Goal: Task Accomplishment & Management: Use online tool/utility

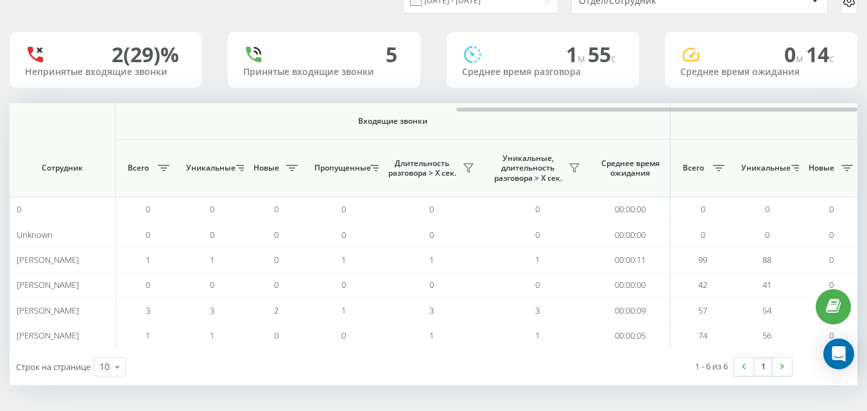
scroll to position [0, 943]
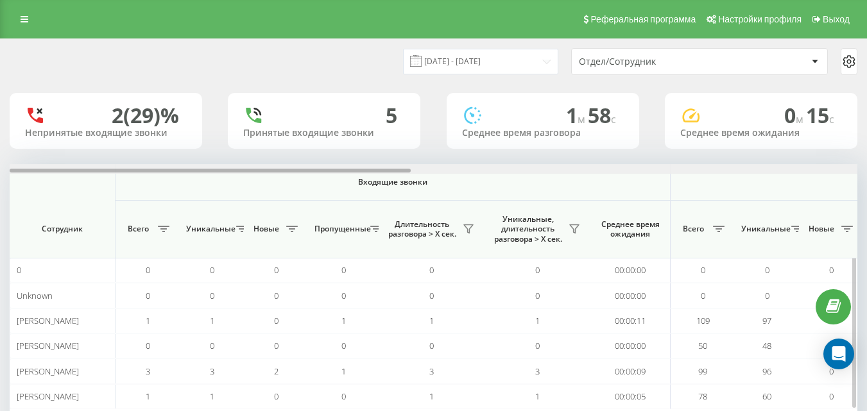
click at [848, 164] on div at bounding box center [434, 169] width 848 height 10
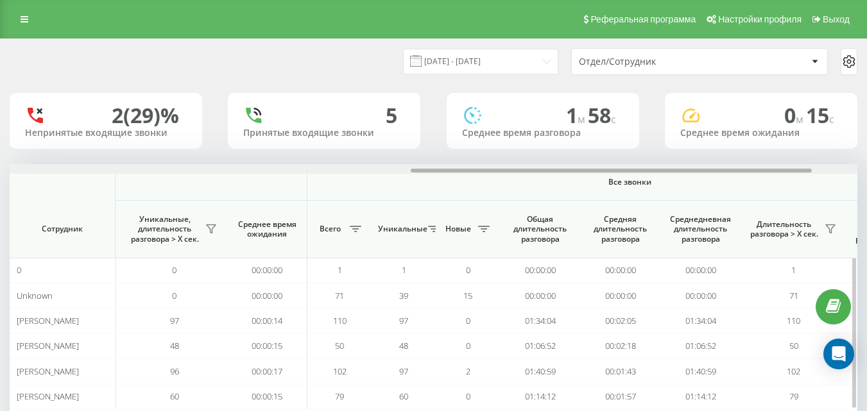
click at [848, 164] on div at bounding box center [434, 169] width 848 height 10
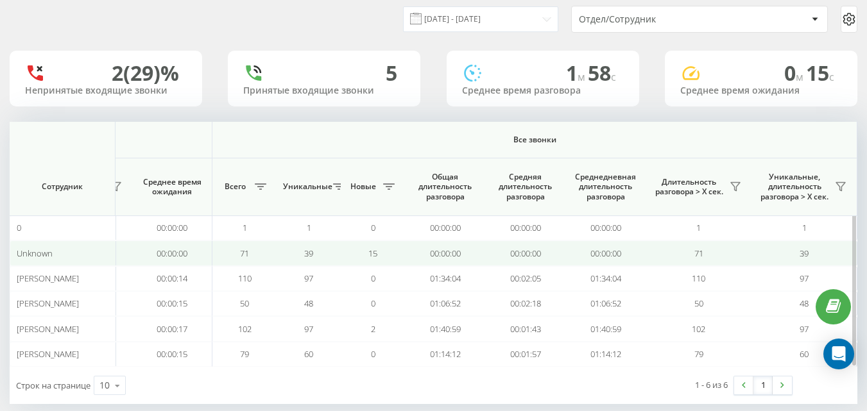
scroll to position [61, 0]
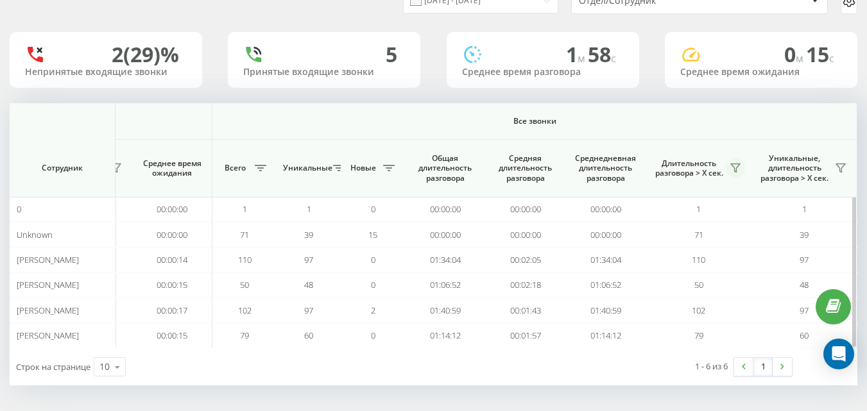
click at [735, 168] on icon at bounding box center [735, 168] width 9 height 8
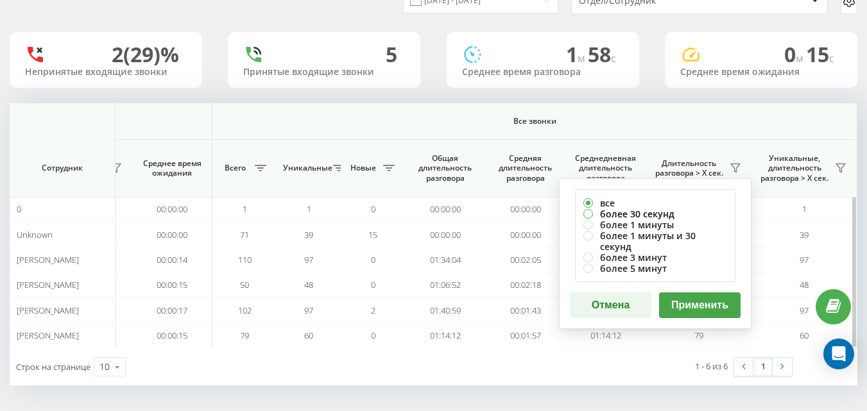
click at [660, 215] on label "более 30 секунд" at bounding box center [655, 214] width 144 height 11
radio input "true"
click at [683, 293] on button "Применить" at bounding box center [700, 306] width 82 height 26
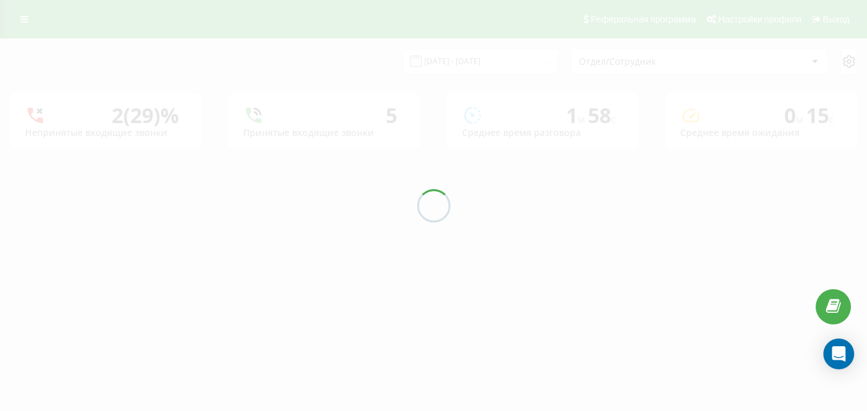
scroll to position [0, 0]
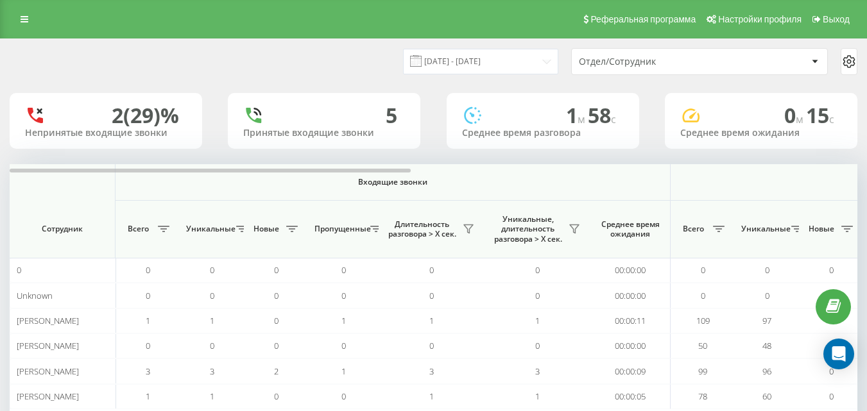
click at [834, 163] on div "21.08.2025 - 21.08.2025 Отдел/Сотрудник 2 (29)% Непринятые входящие звонки 5 Пр…" at bounding box center [434, 243] width 848 height 408
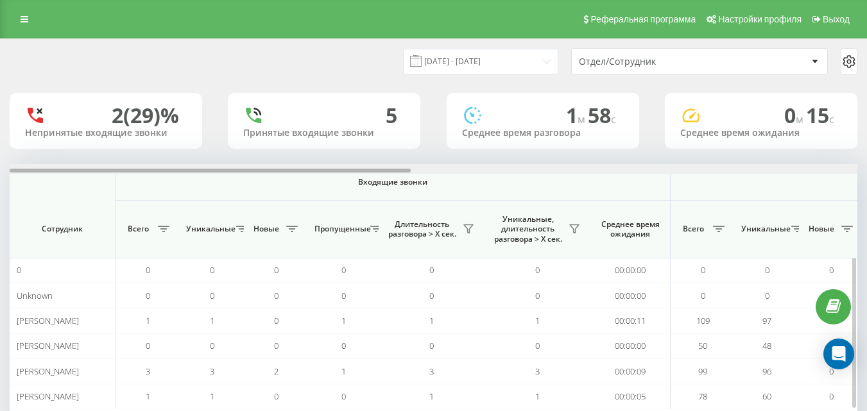
click at [834, 168] on div at bounding box center [434, 169] width 848 height 10
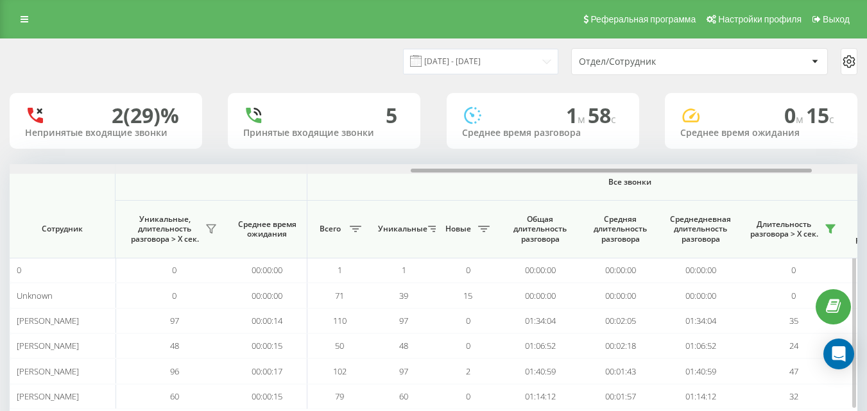
click at [834, 168] on div at bounding box center [434, 169] width 848 height 10
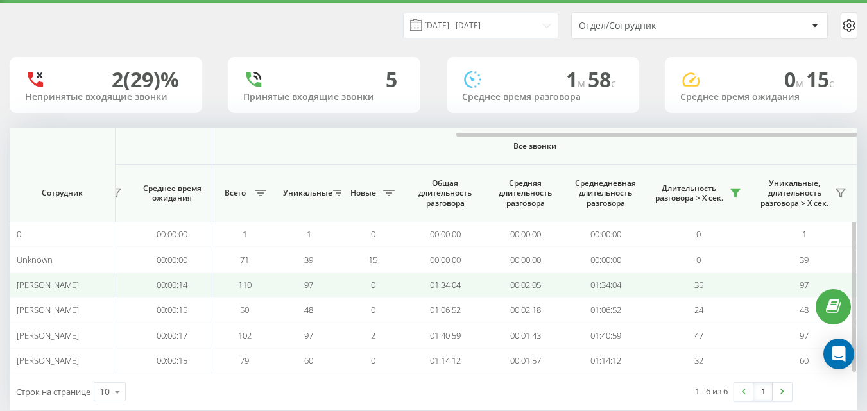
scroll to position [61, 0]
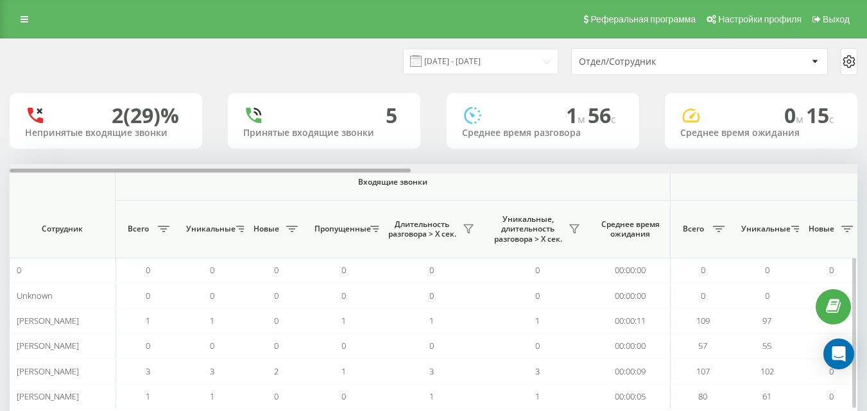
click at [822, 166] on div at bounding box center [434, 169] width 848 height 10
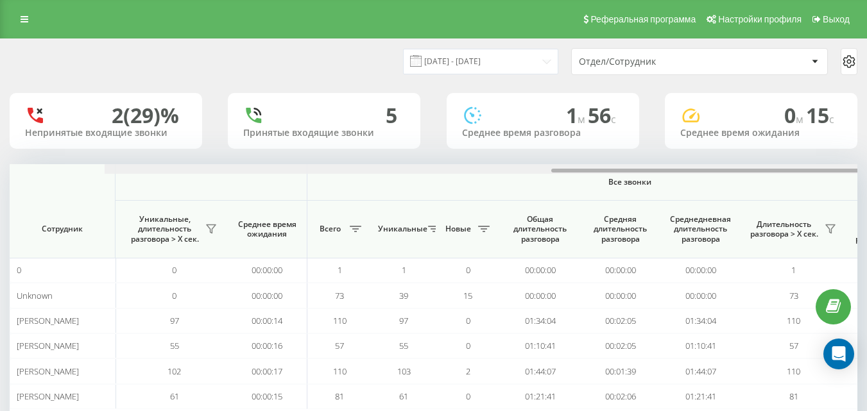
click at [821, 166] on div at bounding box center [529, 169] width 848 height 10
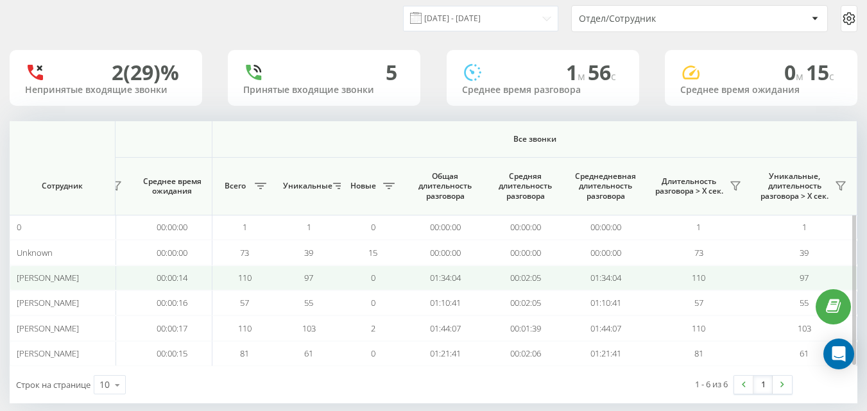
scroll to position [61, 0]
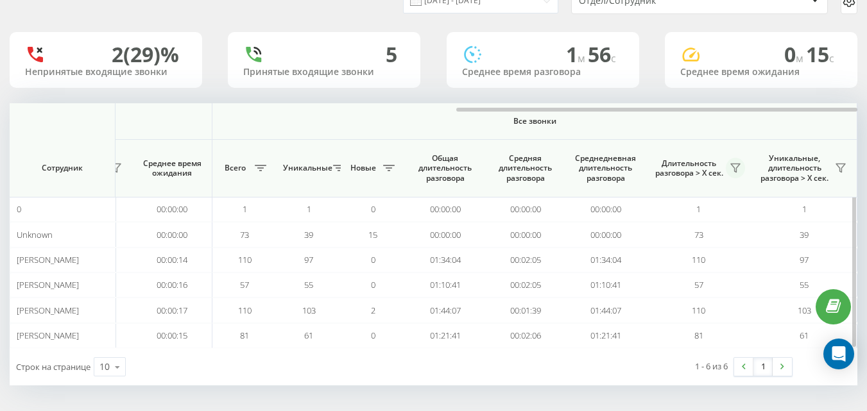
click at [734, 169] on icon at bounding box center [735, 168] width 10 height 10
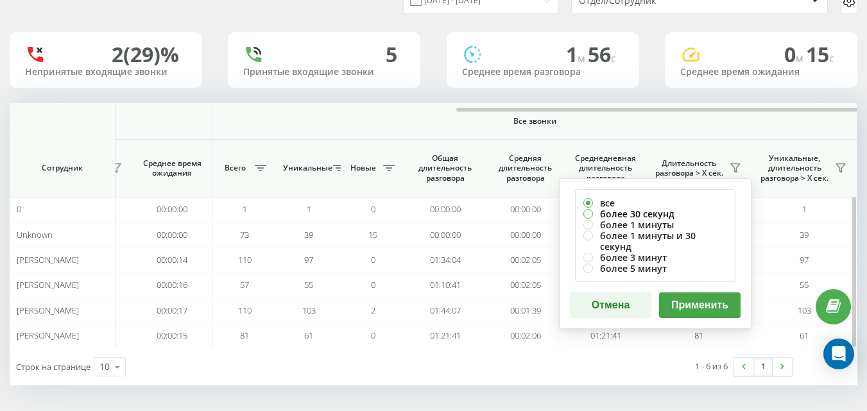
click at [680, 218] on label "более 30 секунд" at bounding box center [655, 214] width 144 height 11
radio input "true"
click at [703, 293] on button "Применить" at bounding box center [700, 306] width 82 height 26
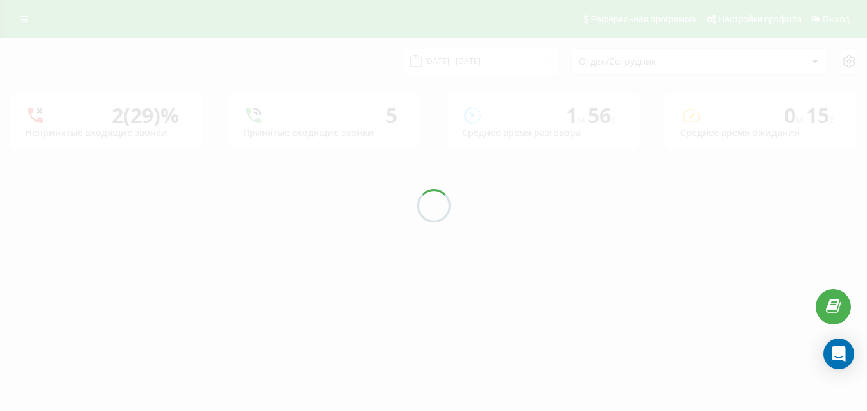
scroll to position [0, 0]
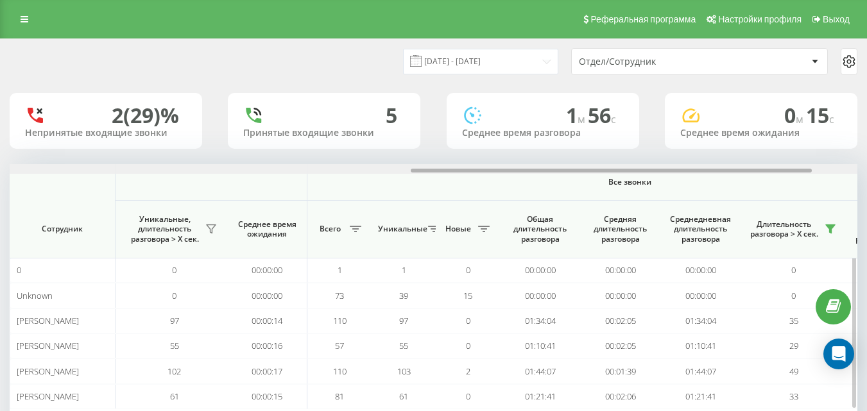
click at [849, 168] on div at bounding box center [434, 169] width 848 height 10
click at [849, 168] on div at bounding box center [529, 169] width 848 height 10
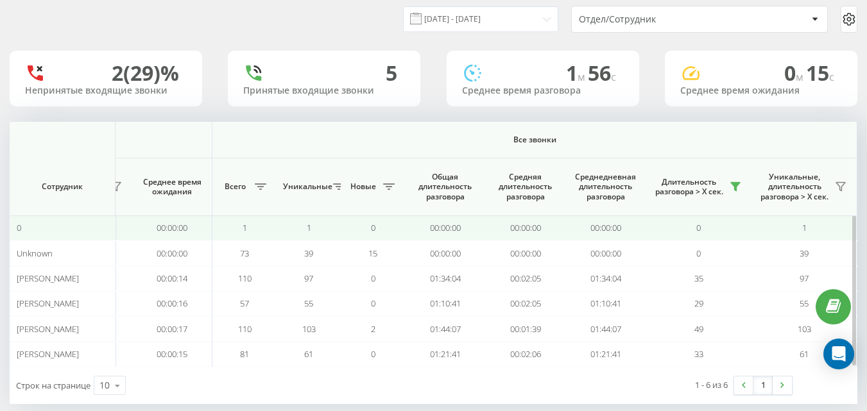
scroll to position [61, 0]
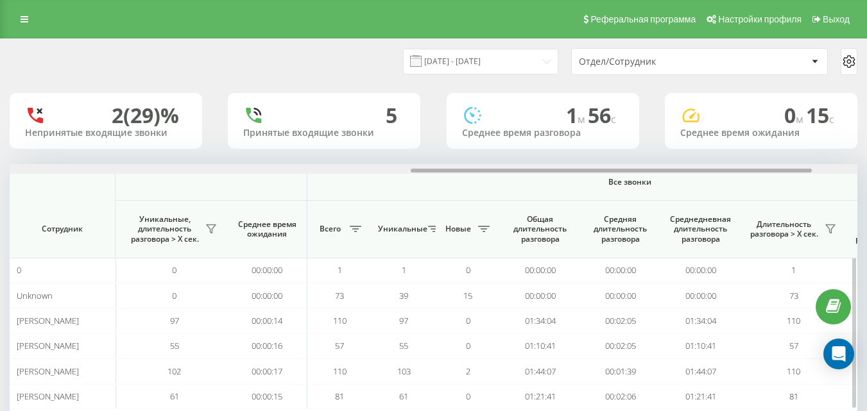
click at [850, 171] on div at bounding box center [434, 169] width 848 height 10
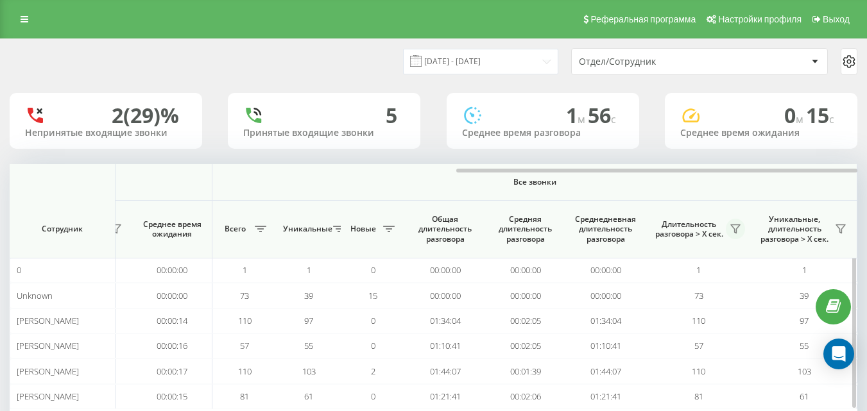
click at [733, 228] on icon at bounding box center [735, 229] width 9 height 8
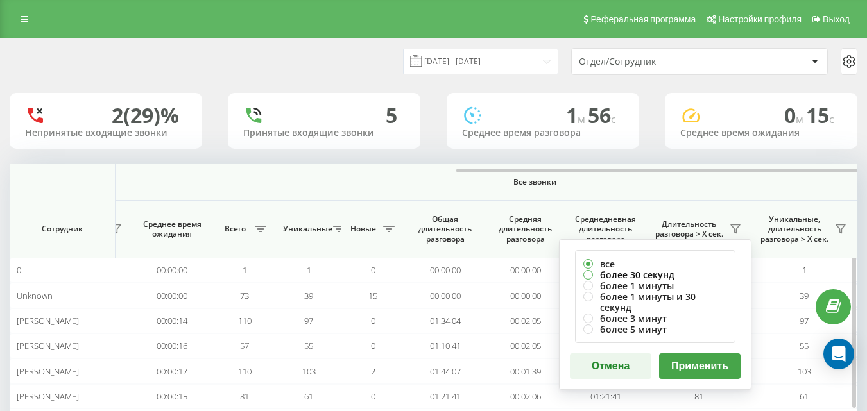
click at [666, 277] on label "более 30 секунд" at bounding box center [655, 275] width 144 height 11
radio input "true"
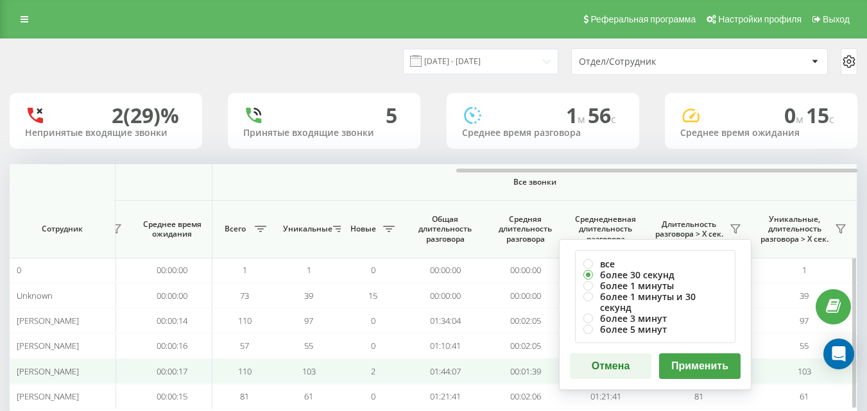
drag, startPoint x: 698, startPoint y: 381, endPoint x: 701, endPoint y: 374, distance: 7.5
click at [699, 377] on td "110" at bounding box center [699, 371] width 106 height 25
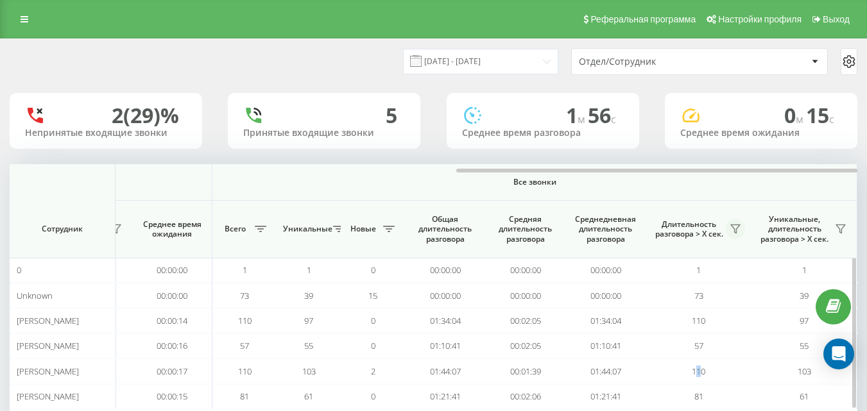
click at [732, 236] on button at bounding box center [735, 229] width 19 height 21
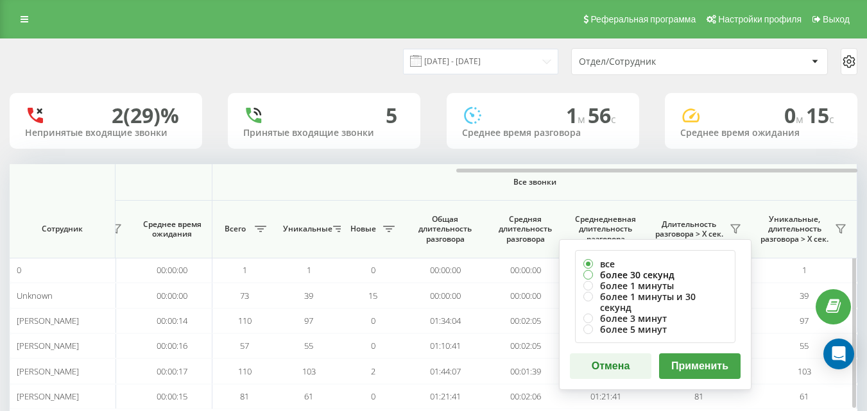
click at [660, 273] on label "более 30 секунд" at bounding box center [655, 275] width 144 height 11
radio input "true"
click at [695, 361] on button "Применить" at bounding box center [700, 367] width 82 height 26
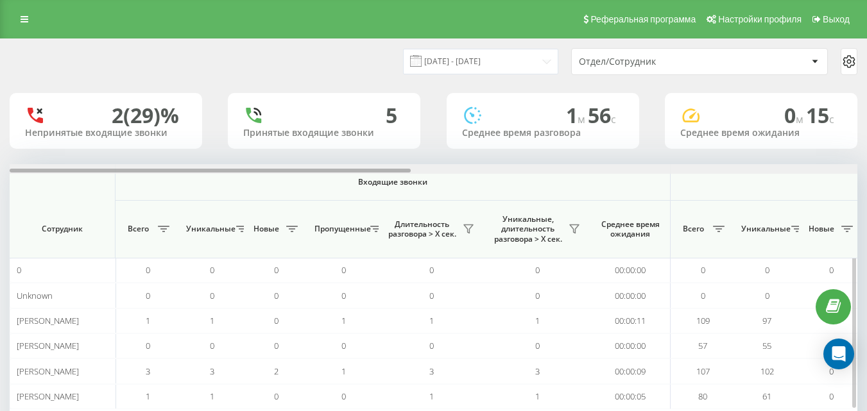
click at [845, 172] on div at bounding box center [434, 169] width 848 height 10
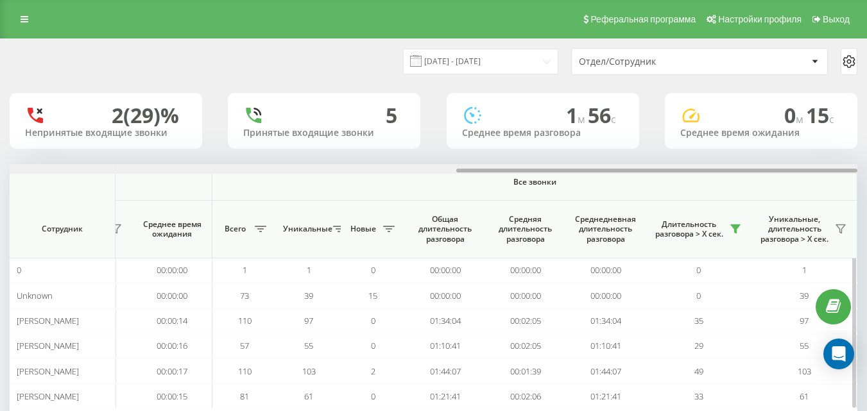
click at [845, 172] on div at bounding box center [434, 169] width 848 height 10
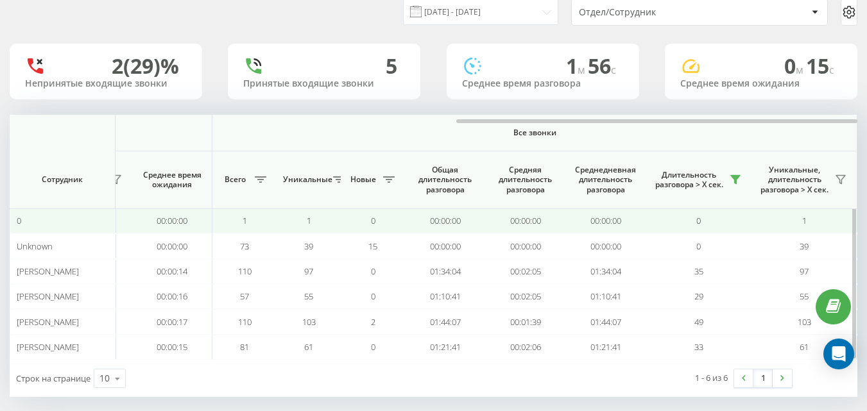
scroll to position [61, 0]
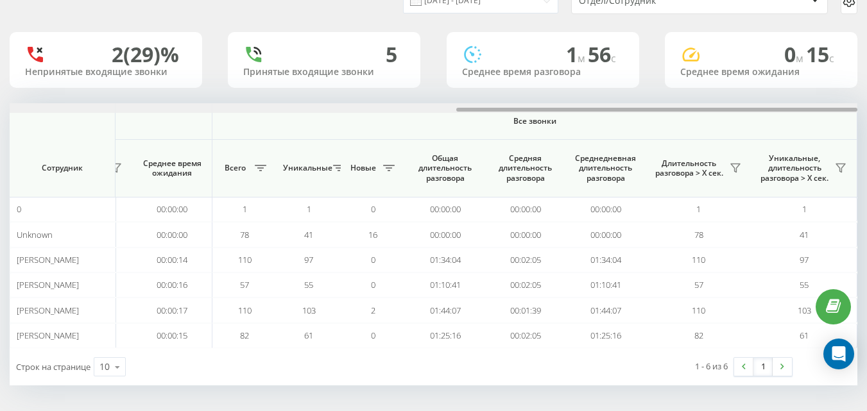
click at [866, 109] on html "[DOMAIN_NAME] Проекты [DOMAIN_NAME] Дашборд Центр обращений Аналитика Ваши отче…" at bounding box center [433, 144] width 867 height 411
click at [731, 170] on icon at bounding box center [735, 168] width 10 height 10
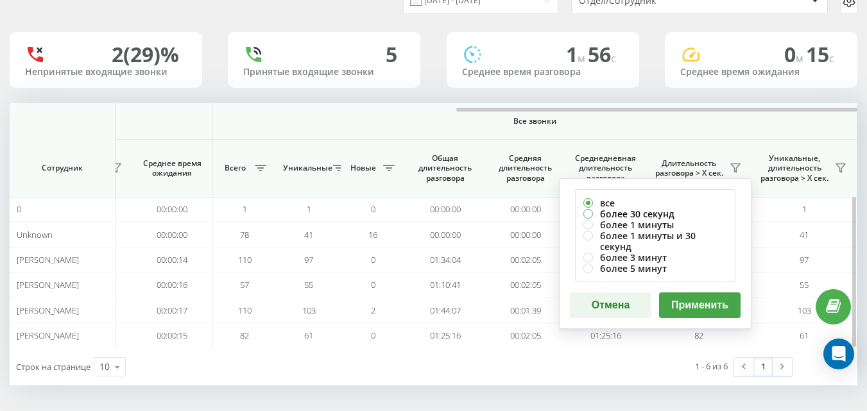
click at [623, 215] on label "более 30 секунд" at bounding box center [655, 214] width 144 height 11
radio input "true"
click at [699, 297] on button "Применить" at bounding box center [700, 306] width 82 height 26
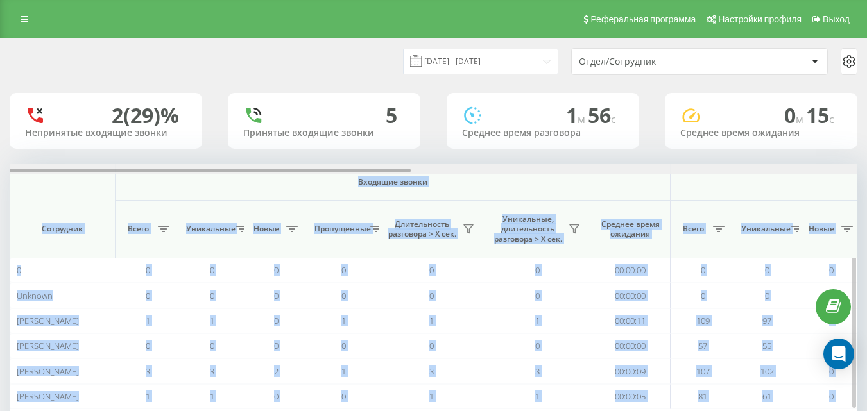
click at [850, 165] on div "[DATE] - [DATE] Отдел/Сотрудник 2 (29)% Непринятые входящие звонки 5 Принятые в…" at bounding box center [434, 243] width 848 height 408
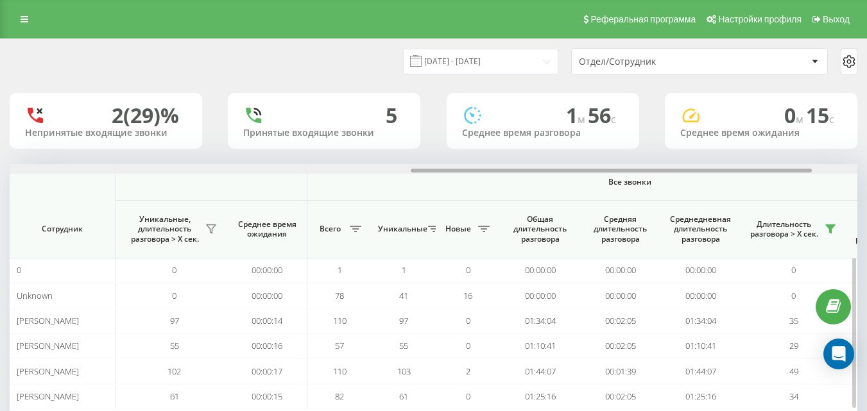
click at [850, 165] on div at bounding box center [434, 169] width 848 height 10
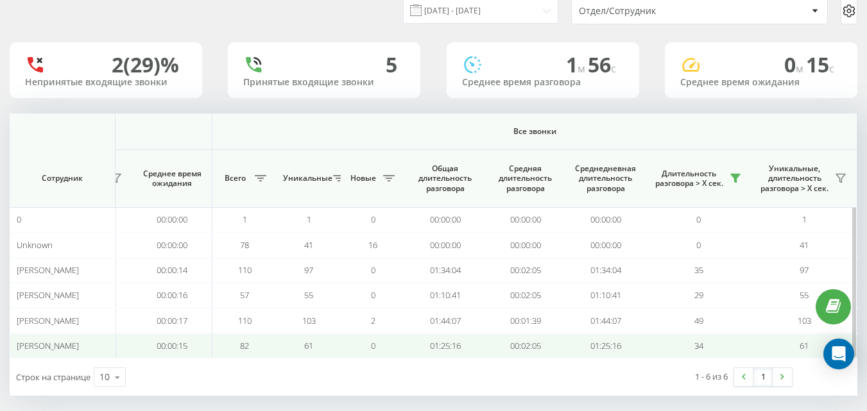
scroll to position [61, 0]
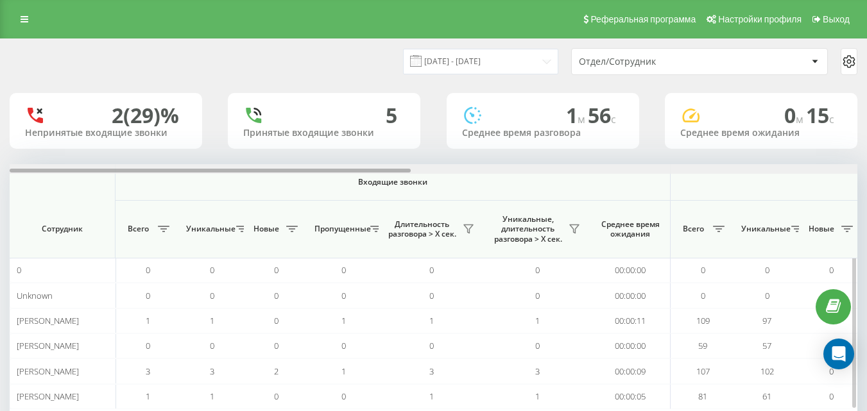
click at [840, 173] on div at bounding box center [434, 169] width 848 height 10
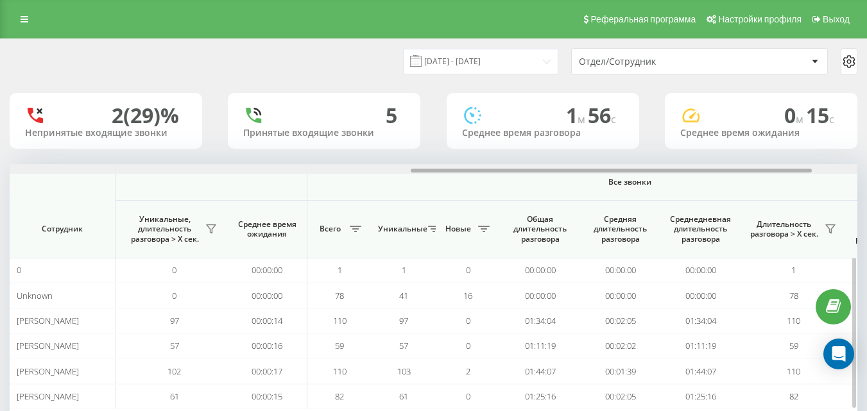
click at [840, 173] on div at bounding box center [434, 169] width 848 height 10
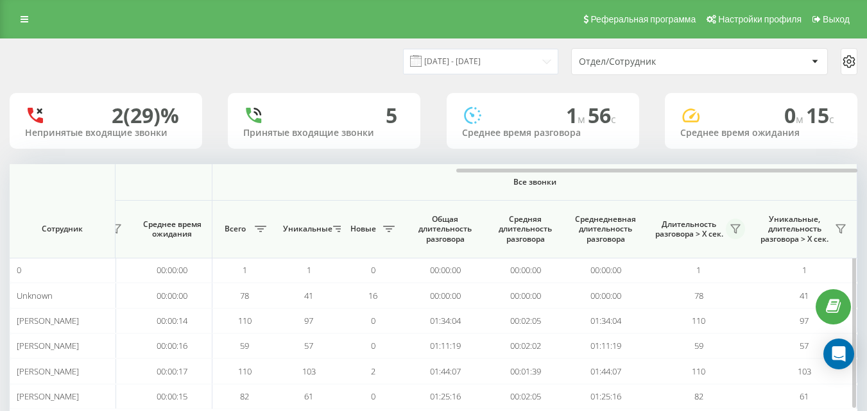
click at [737, 230] on icon at bounding box center [735, 229] width 9 height 8
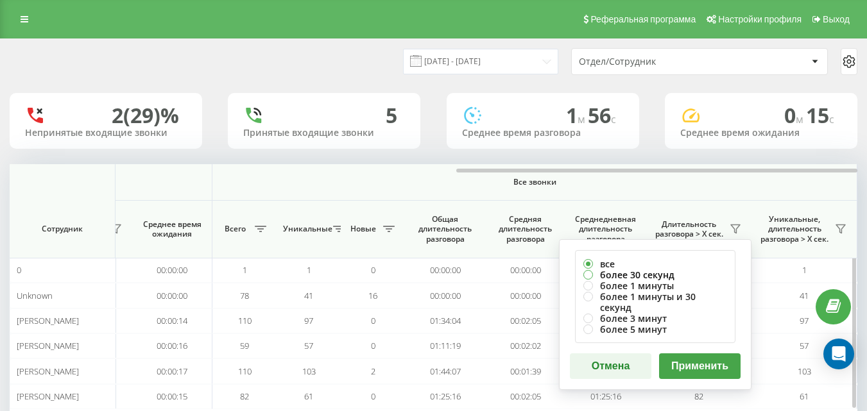
click at [657, 277] on label "более 30 секунд" at bounding box center [655, 275] width 144 height 11
radio input "true"
click at [696, 354] on button "Применить" at bounding box center [700, 367] width 82 height 26
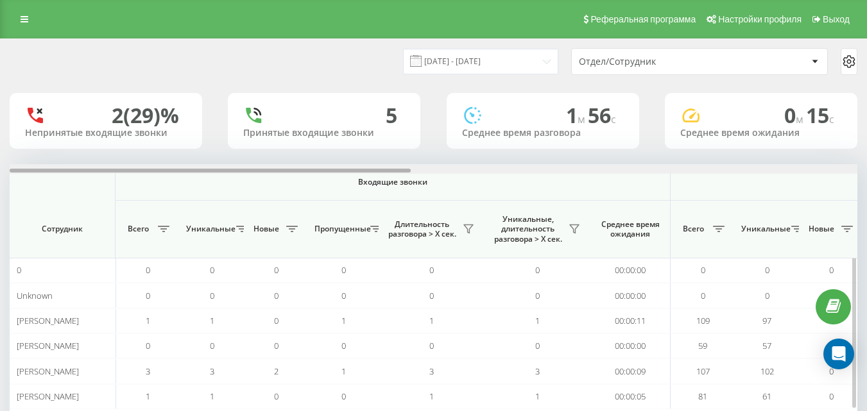
click at [839, 173] on div at bounding box center [434, 169] width 848 height 10
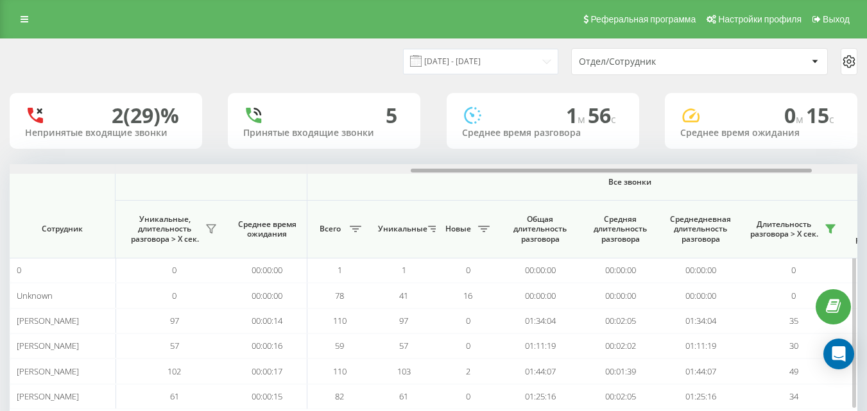
click at [838, 170] on div at bounding box center [434, 169] width 848 height 10
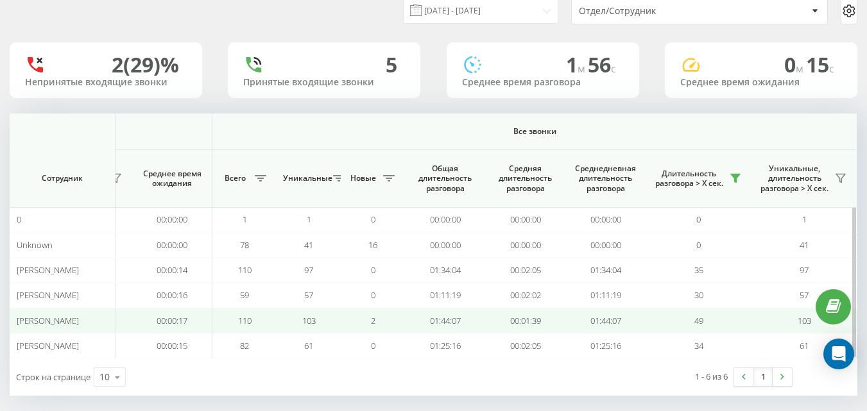
scroll to position [61, 0]
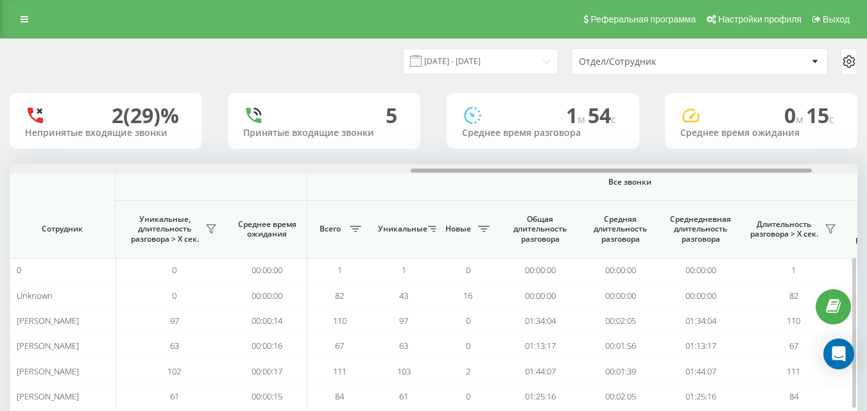
click at [823, 171] on div at bounding box center [434, 169] width 848 height 10
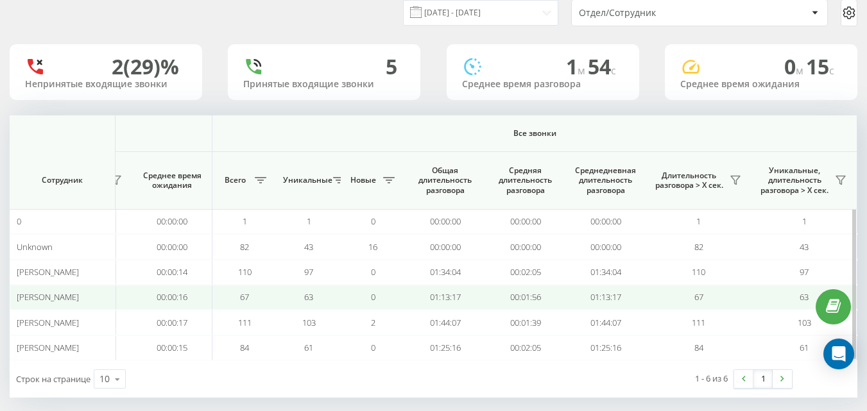
scroll to position [61, 0]
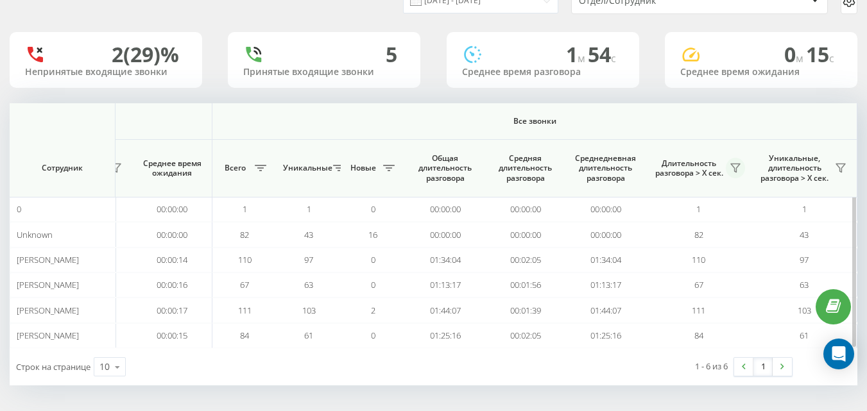
click at [730, 166] on icon at bounding box center [735, 168] width 10 height 10
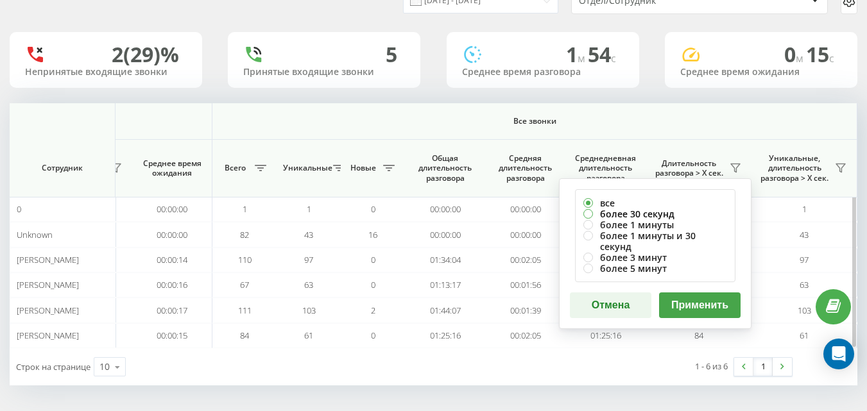
click at [655, 217] on label "более 30 секунд" at bounding box center [655, 214] width 144 height 11
radio input "true"
click at [676, 293] on button "Применить" at bounding box center [700, 306] width 82 height 26
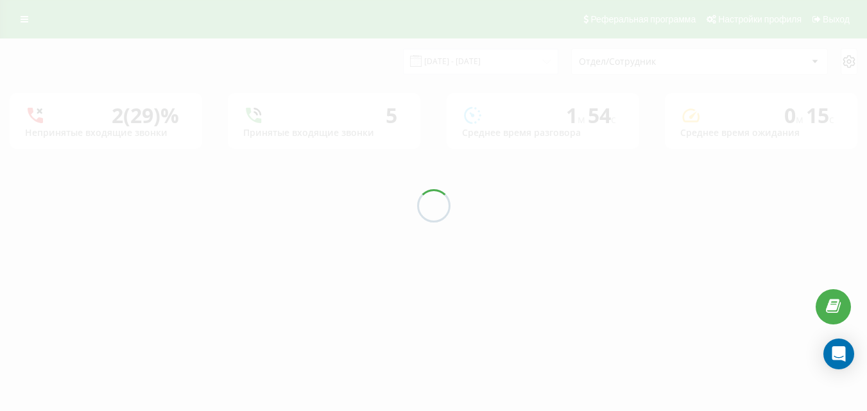
scroll to position [0, 0]
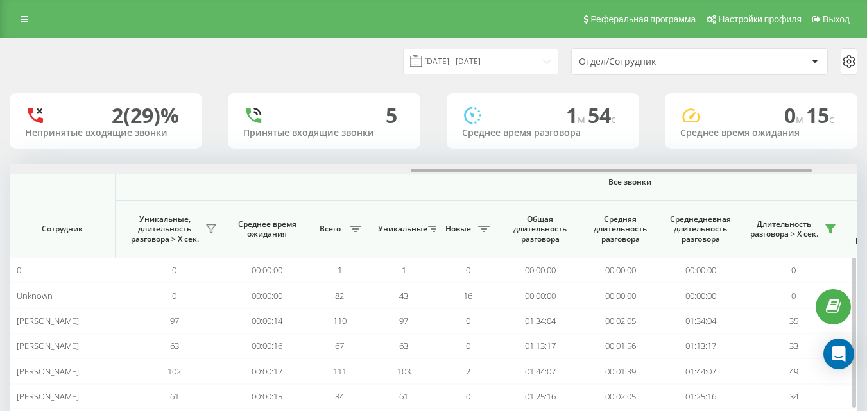
drag, startPoint x: 404, startPoint y: 173, endPoint x: 497, endPoint y: 169, distance: 93.1
click at [497, 169] on div at bounding box center [434, 169] width 848 height 10
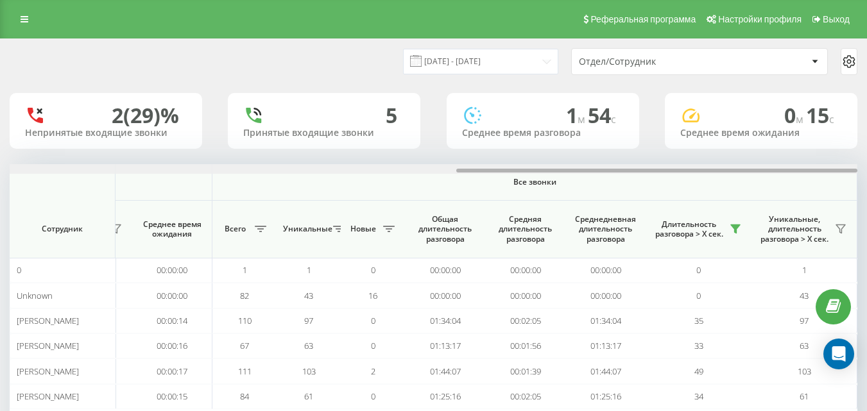
drag, startPoint x: 497, startPoint y: 169, endPoint x: 786, endPoint y: 139, distance: 290.4
click at [786, 139] on div "21.08.2025 - 21.08.2025 Отдел/Сотрудник 2 (29)% Непринятые входящие звонки 5 Пр…" at bounding box center [434, 243] width 848 height 408
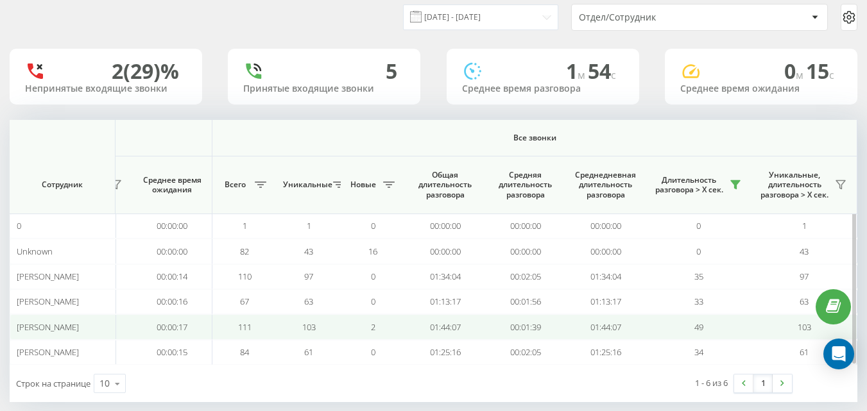
scroll to position [61, 0]
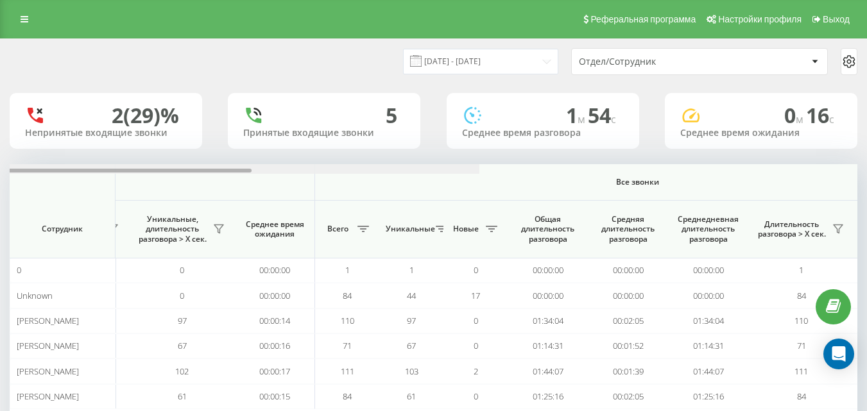
scroll to position [0, 943]
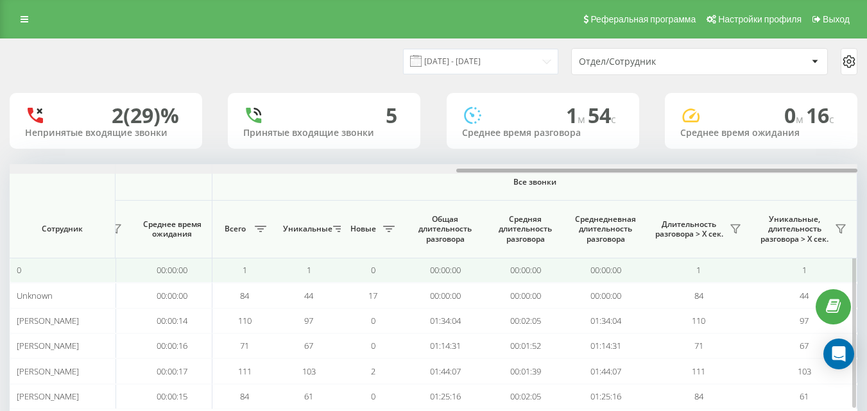
drag, startPoint x: 229, startPoint y: 169, endPoint x: 807, endPoint y: 276, distance: 587.3
click at [867, 257] on html "[DOMAIN_NAME] Проекты [DOMAIN_NAME] Дашборд Центр обращений Аналитика Ваши отче…" at bounding box center [433, 205] width 867 height 411
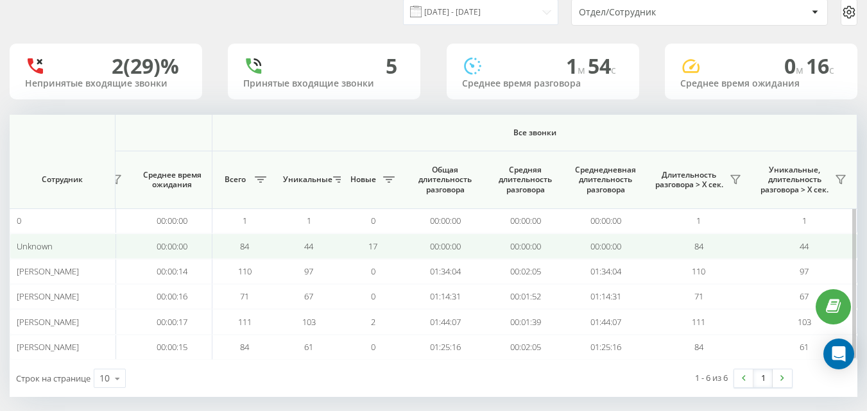
scroll to position [61, 0]
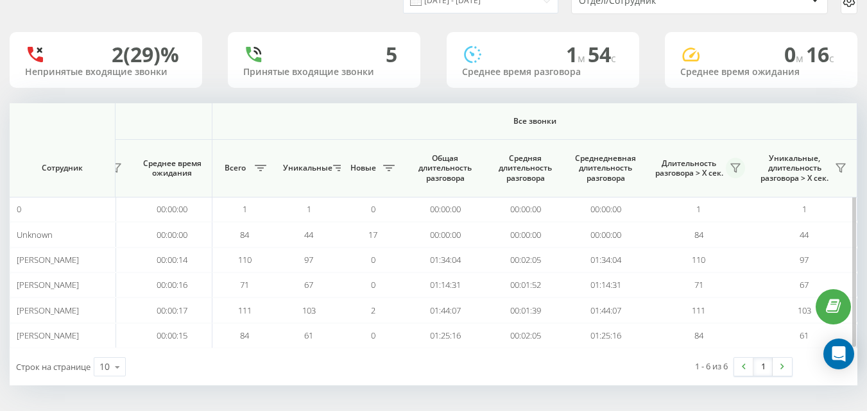
click at [734, 163] on icon at bounding box center [735, 168] width 10 height 10
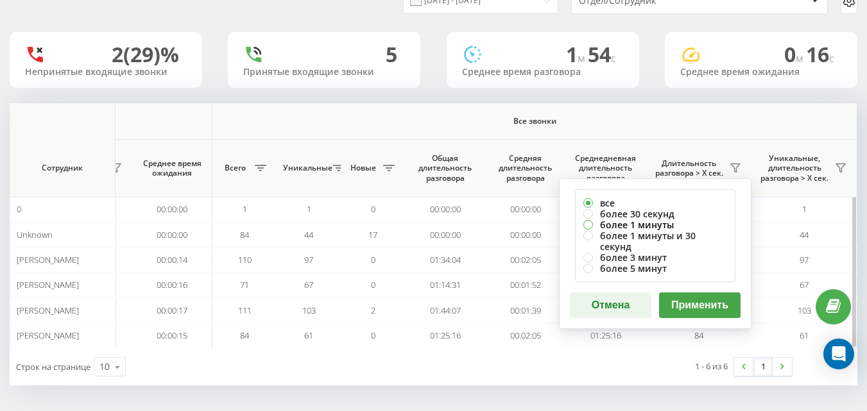
click at [636, 219] on label "более 1 минуты" at bounding box center [655, 224] width 144 height 11
radio input "true"
click at [664, 213] on label "более 30 секунд" at bounding box center [655, 214] width 144 height 11
radio input "true"
drag, startPoint x: 695, startPoint y: 277, endPoint x: 697, endPoint y: 289, distance: 11.7
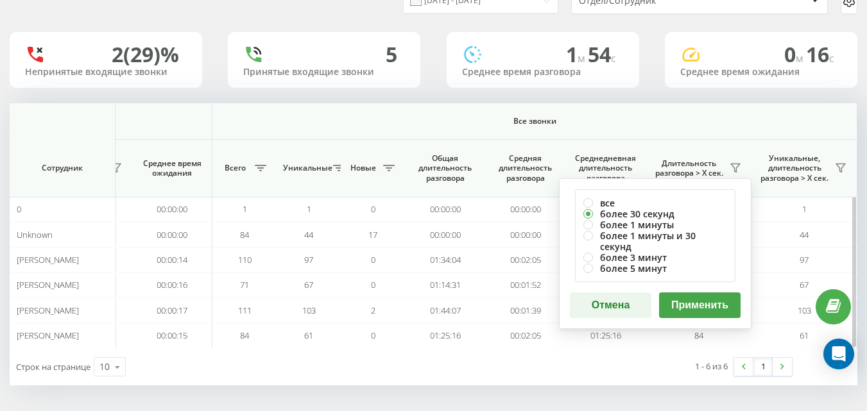
click at [695, 281] on div "все более 30 секунд более 1 минуты более 1 минуты и 30 секунд более 3 минут бол…" at bounding box center [655, 253] width 193 height 151
click at [698, 293] on button "Применить" at bounding box center [700, 306] width 82 height 26
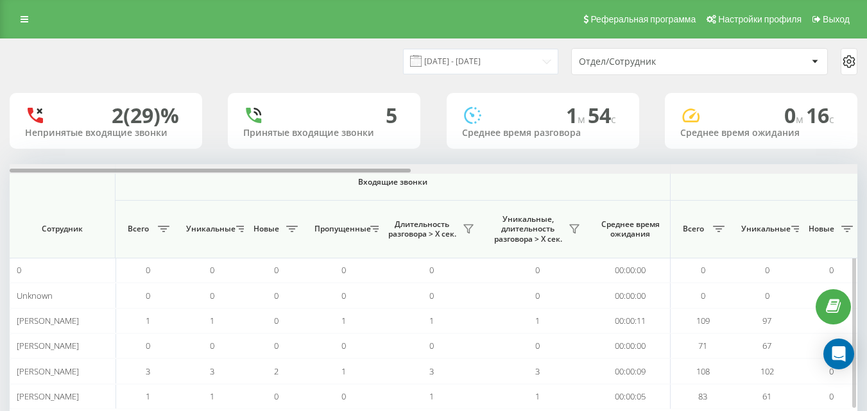
click at [841, 169] on div at bounding box center [434, 169] width 848 height 10
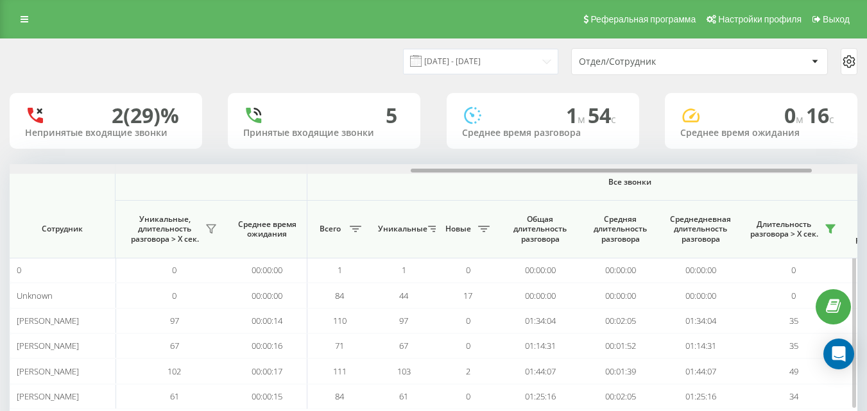
click at [841, 169] on div at bounding box center [434, 169] width 848 height 10
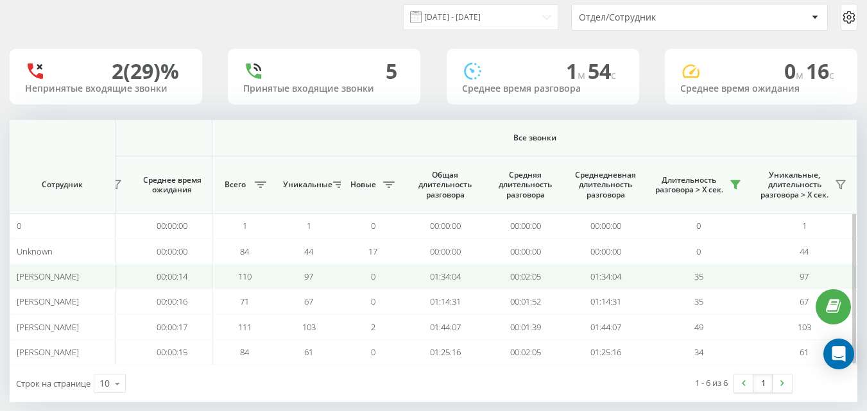
scroll to position [61, 0]
